Goal: Task Accomplishment & Management: Complete application form

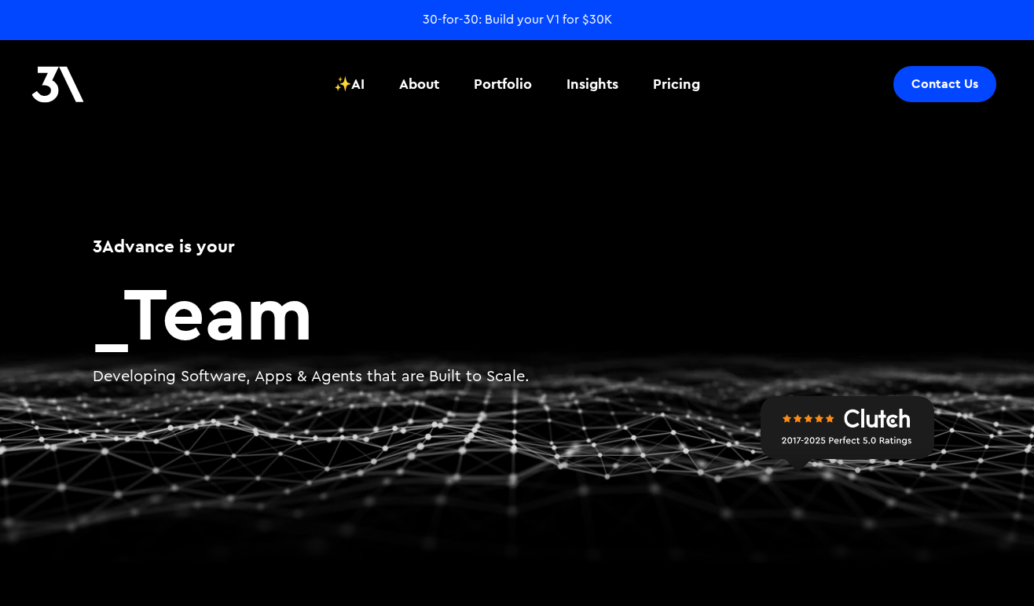
click at [932, 85] on div "Contact Us" at bounding box center [944, 84] width 67 height 16
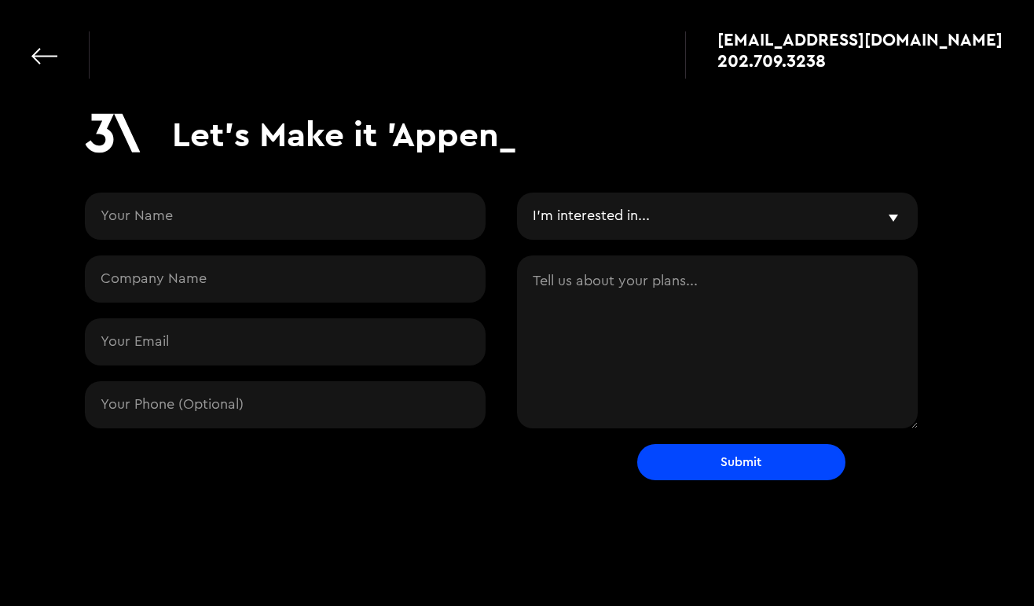
click at [344, 222] on input "Contact Request" at bounding box center [285, 215] width 401 height 47
type input "Jake Santerre"
click at [231, 282] on input "Contact Request" at bounding box center [285, 278] width 401 height 47
type input "ButterCMS"
click at [241, 350] on input "Contact Request" at bounding box center [285, 341] width 401 height 47
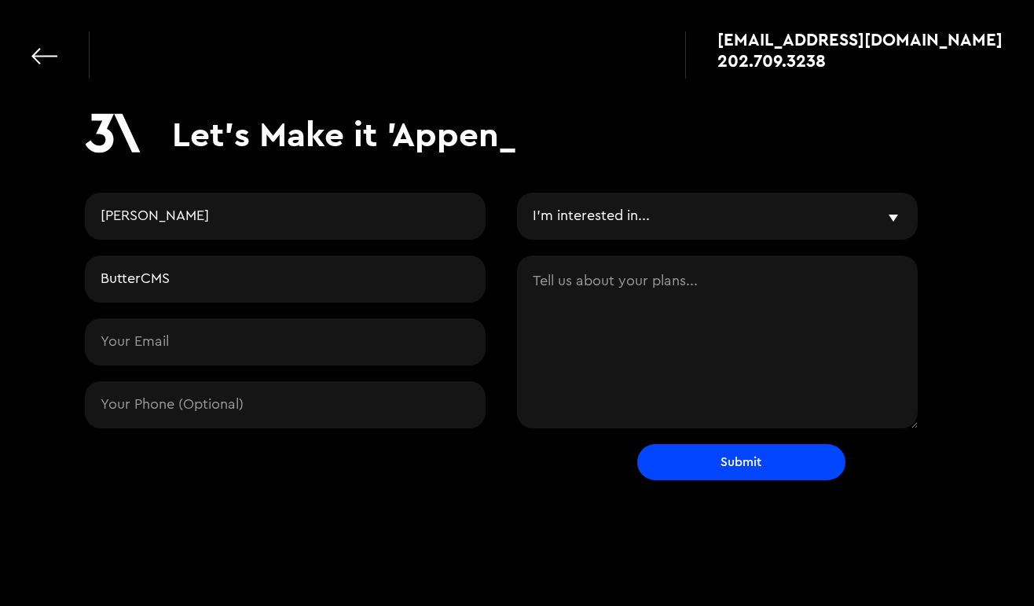
type input "jake.santerre@buttercms.com"
click at [242, 398] on input "Contact Request" at bounding box center [285, 404] width 401 height 47
type input "6038013480"
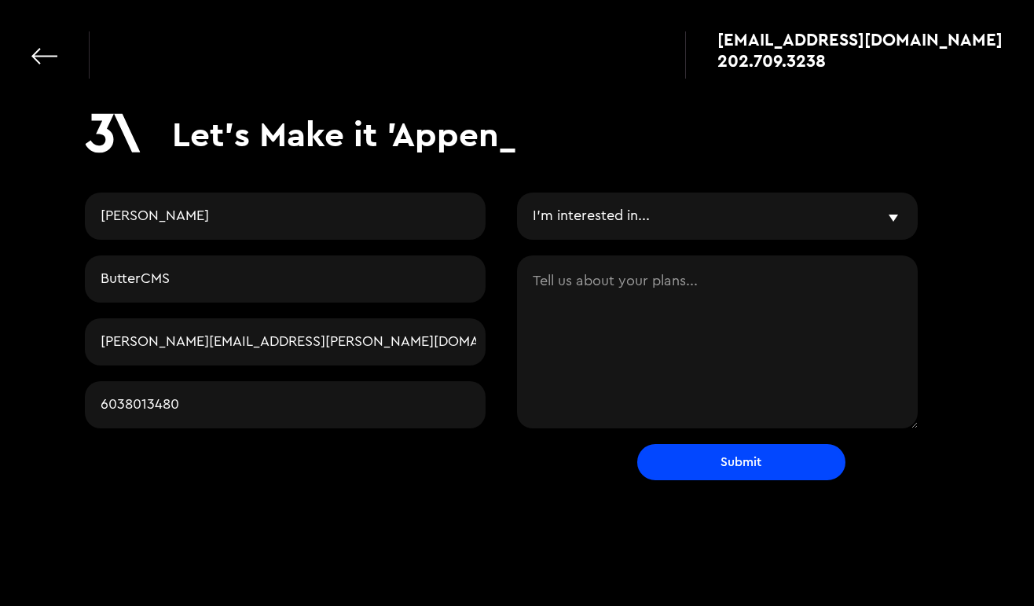
click at [615, 227] on select "I'm interested in... Vibe & Validate MVP Development Agile Partner LLMs and AI …" at bounding box center [717, 215] width 401 height 47
select select "Something else entirely"
click at [517, 192] on select "I'm interested in... Vibe & Validate MVP Development Agile Partner LLMs and AI …" at bounding box center [717, 215] width 401 height 47
click at [623, 288] on textarea "Contact Request" at bounding box center [717, 341] width 401 height 173
paste textarea "I want to discuss potential headless CMS partnerships. ButterCMS is seeking mor…"
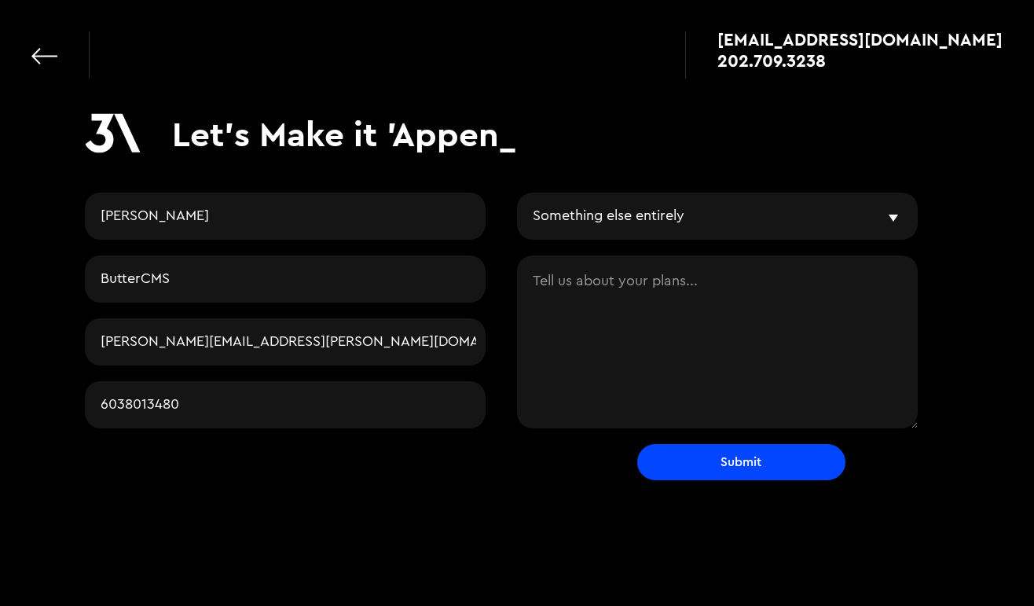
type textarea "I want to discuss potential headless CMS partnerships. ButterCMS is seeking mor…"
